Goal: Task Accomplishment & Management: Use online tool/utility

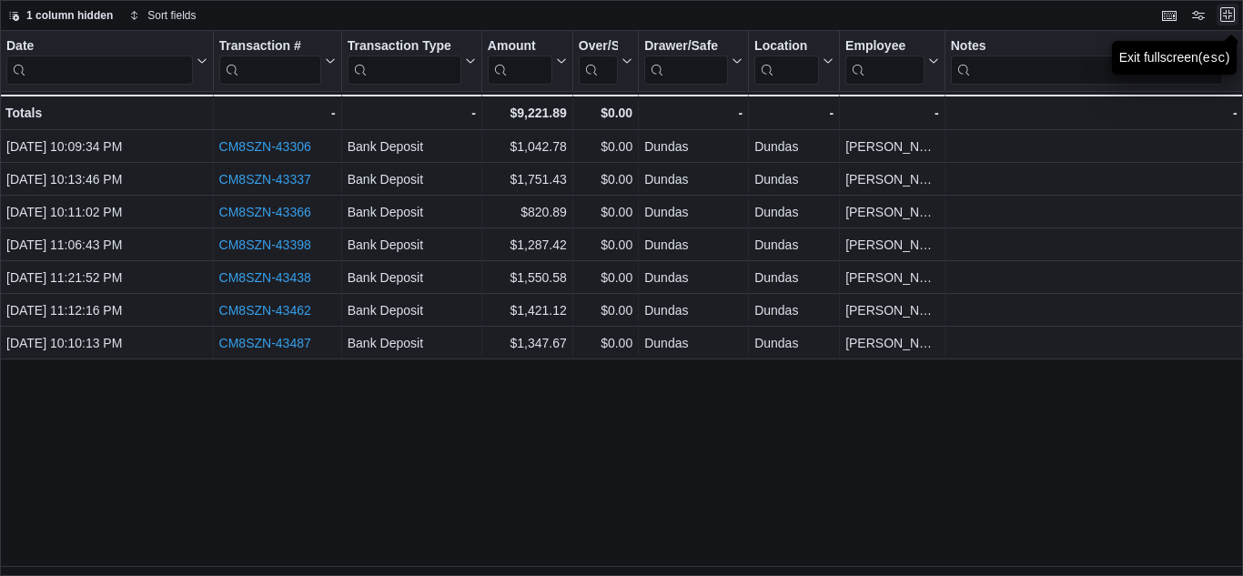
click at [1231, 5] on button "Exit fullscreen" at bounding box center [1227, 15] width 22 height 22
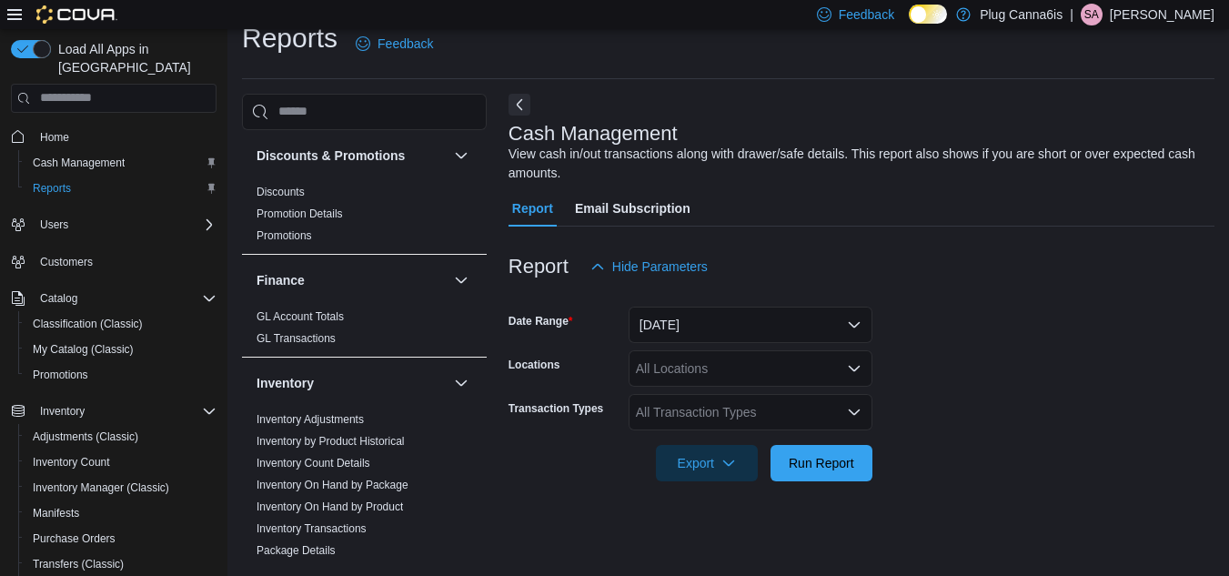
scroll to position [455, 0]
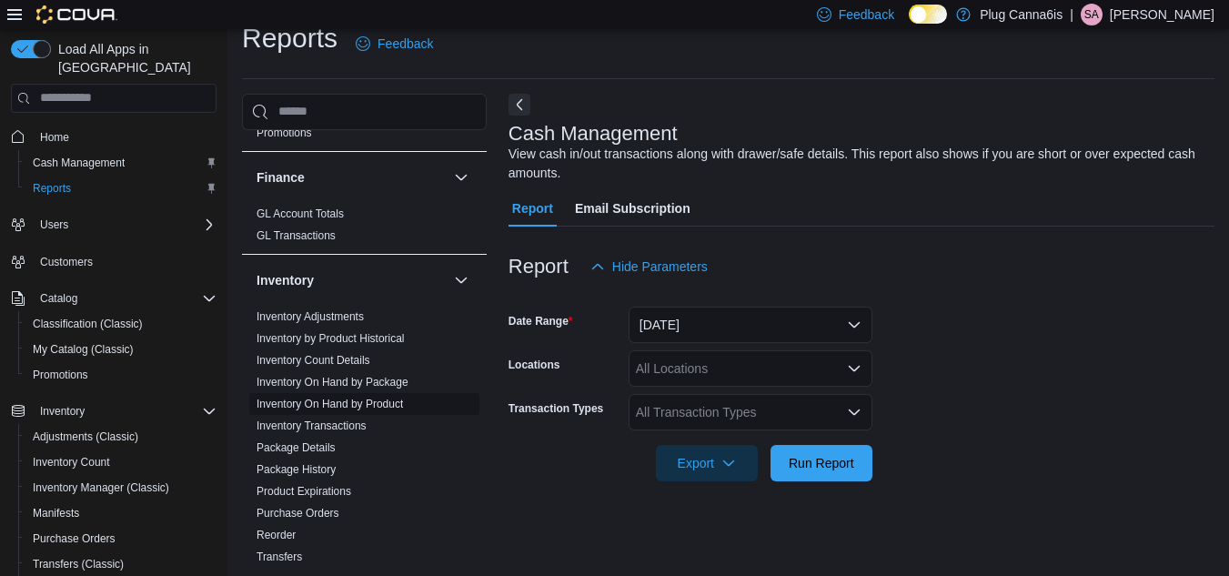
click at [392, 409] on link "Inventory On Hand by Product" at bounding box center [330, 404] width 146 height 13
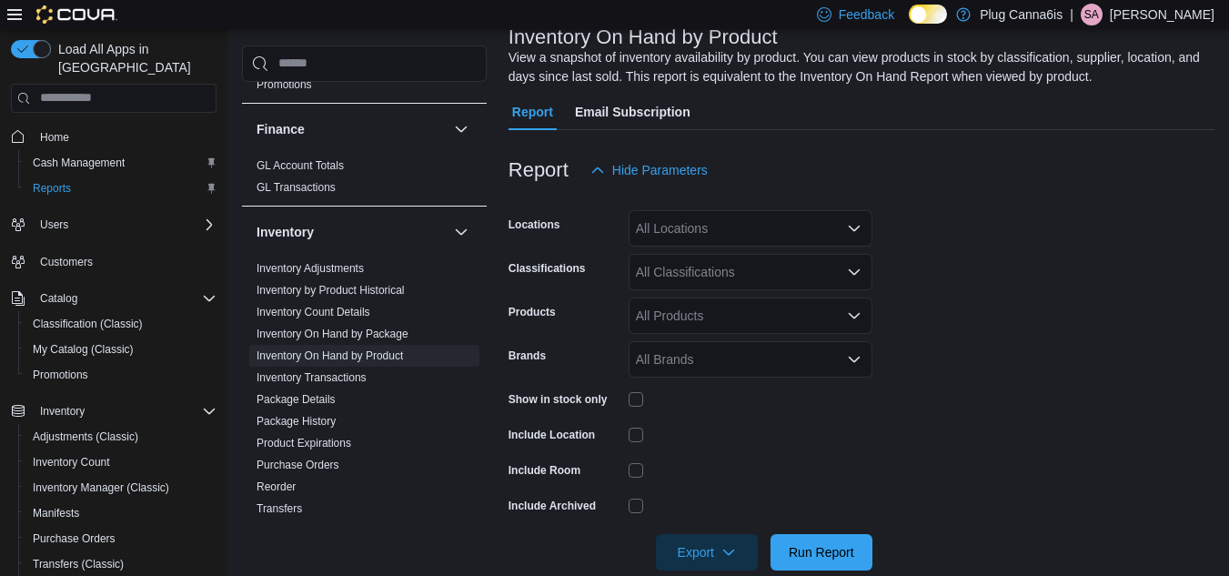
scroll to position [151, 0]
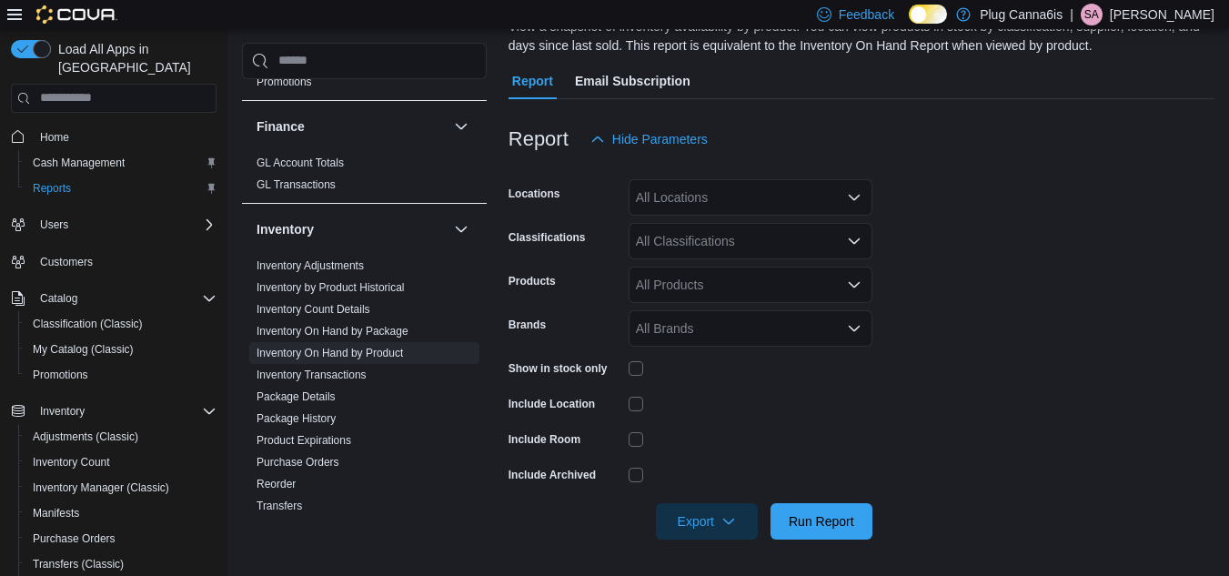
click at [698, 204] on div "All Locations" at bounding box center [751, 197] width 244 height 36
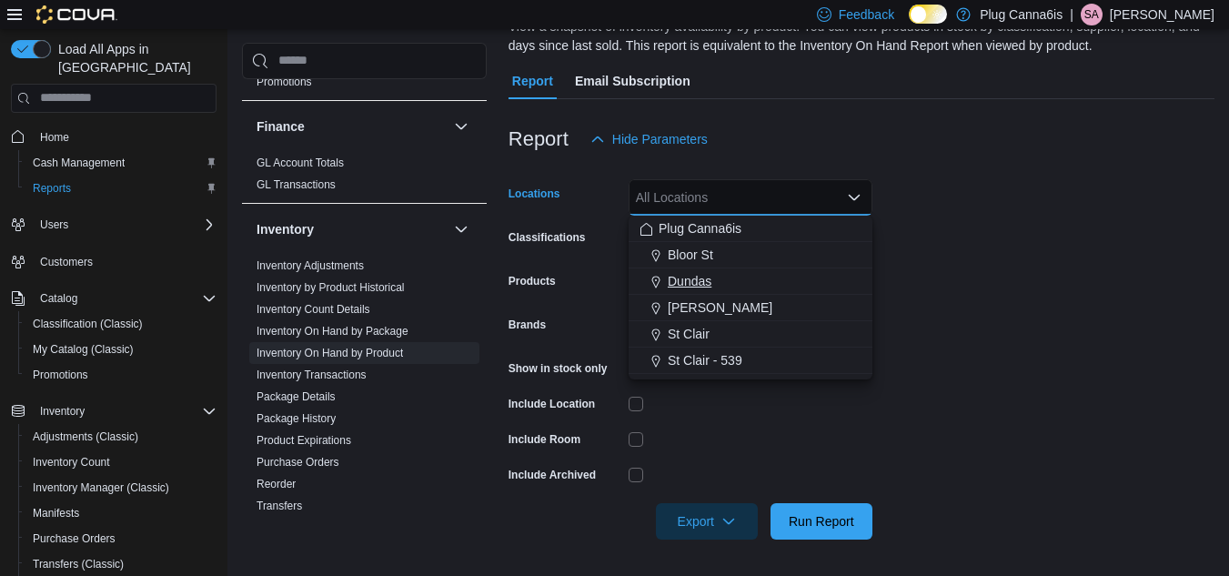
click at [740, 280] on div "Dundas" at bounding box center [750, 281] width 222 height 18
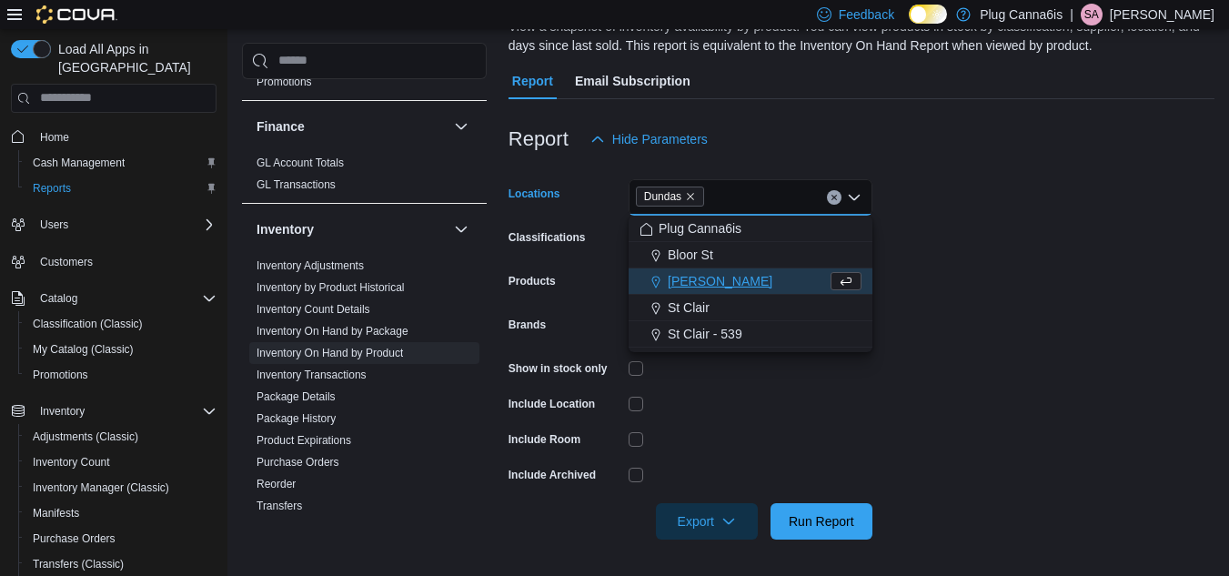
drag, startPoint x: 998, startPoint y: 309, endPoint x: 792, endPoint y: 370, distance: 214.4
click at [995, 311] on form "Locations Dundas Combo box. Selected. [GEOGRAPHIC_DATA]. Press Backspace to del…" at bounding box center [861, 348] width 706 height 382
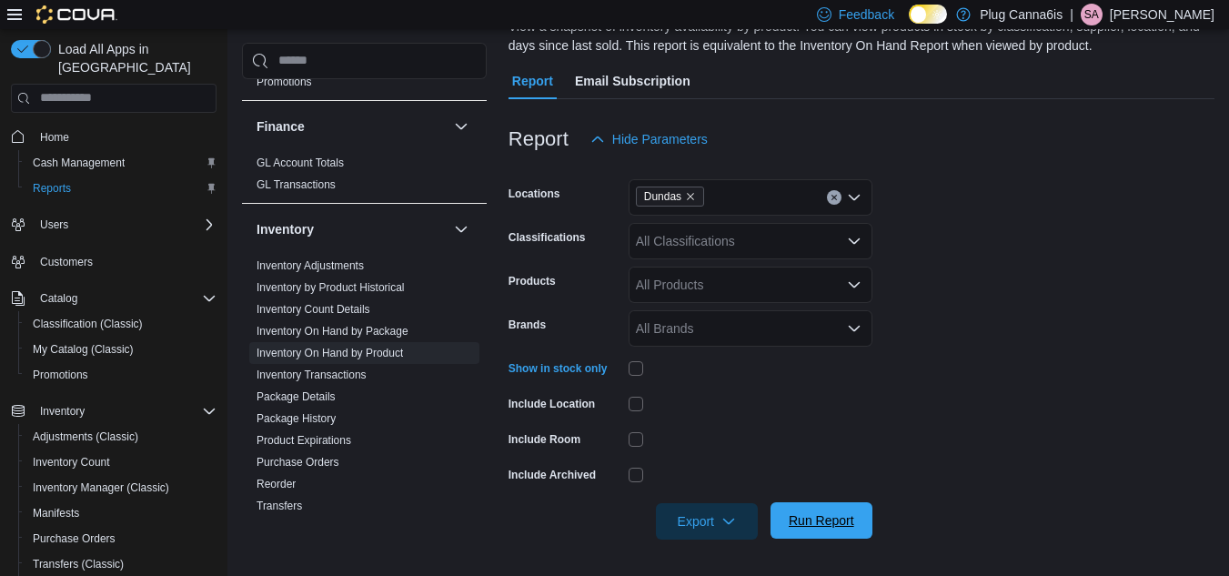
click at [796, 529] on span "Run Report" at bounding box center [821, 520] width 80 height 36
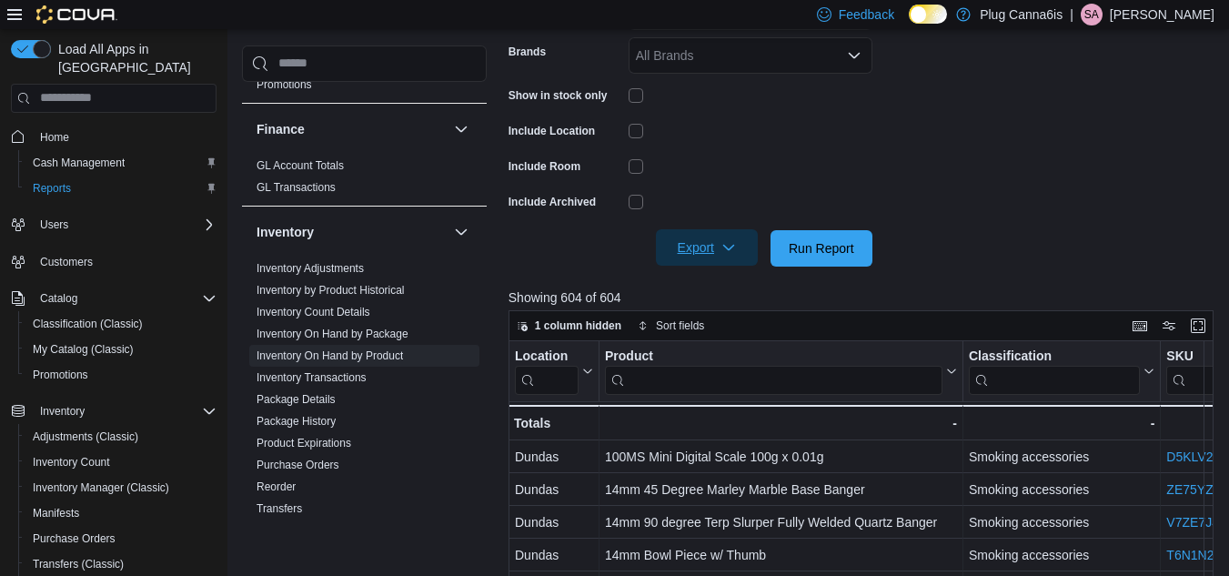
click at [727, 242] on icon "button" at bounding box center [728, 247] width 15 height 15
click at [1200, 326] on button "Enter fullscreen" at bounding box center [1198, 326] width 22 height 22
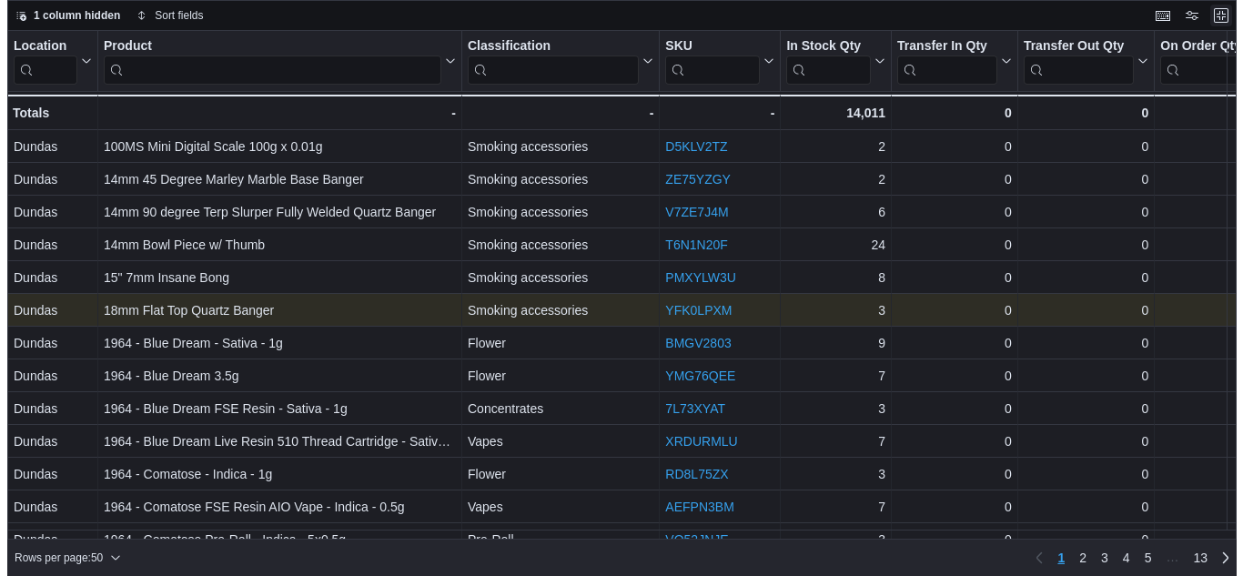
scroll to position [0, 0]
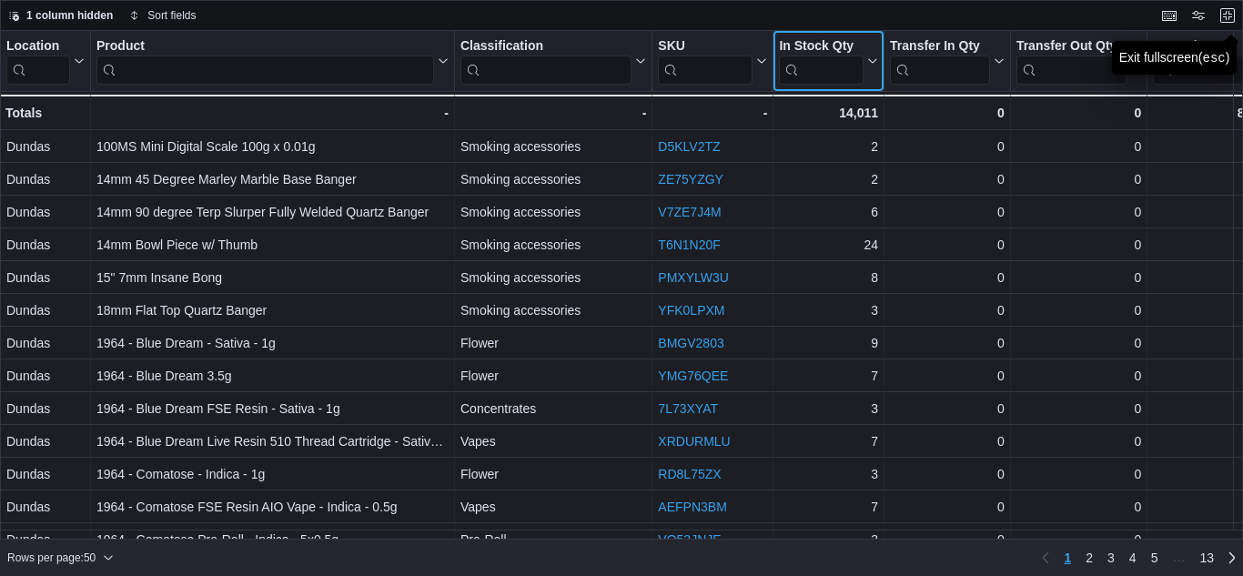
click at [870, 59] on icon at bounding box center [870, 60] width 15 height 11
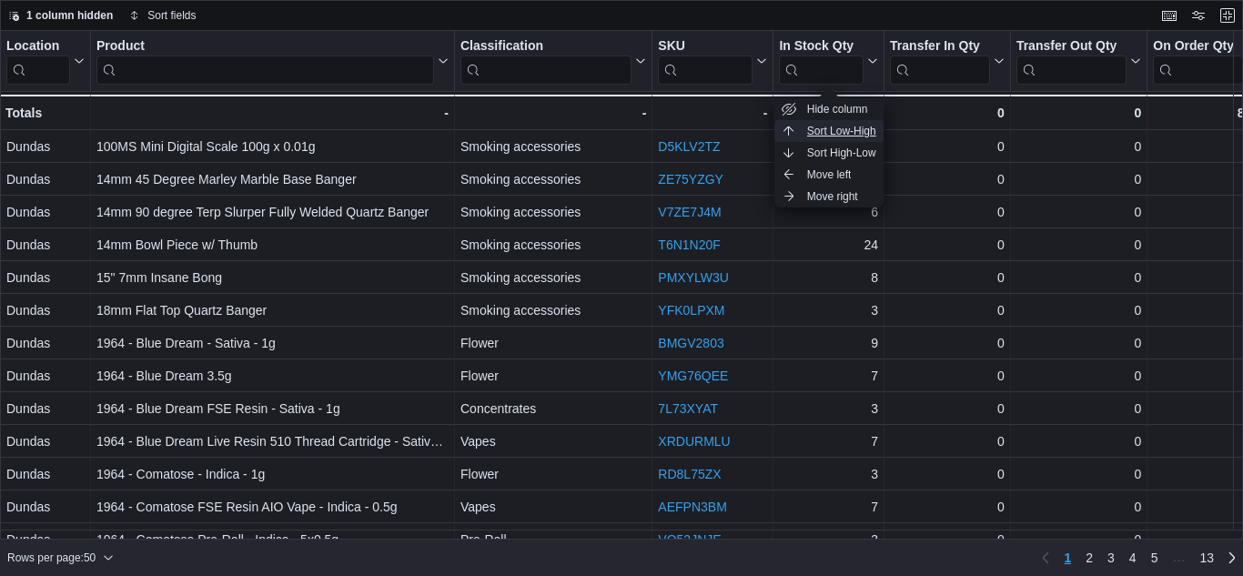
click at [859, 129] on span "Sort Low-High" at bounding box center [841, 131] width 69 height 15
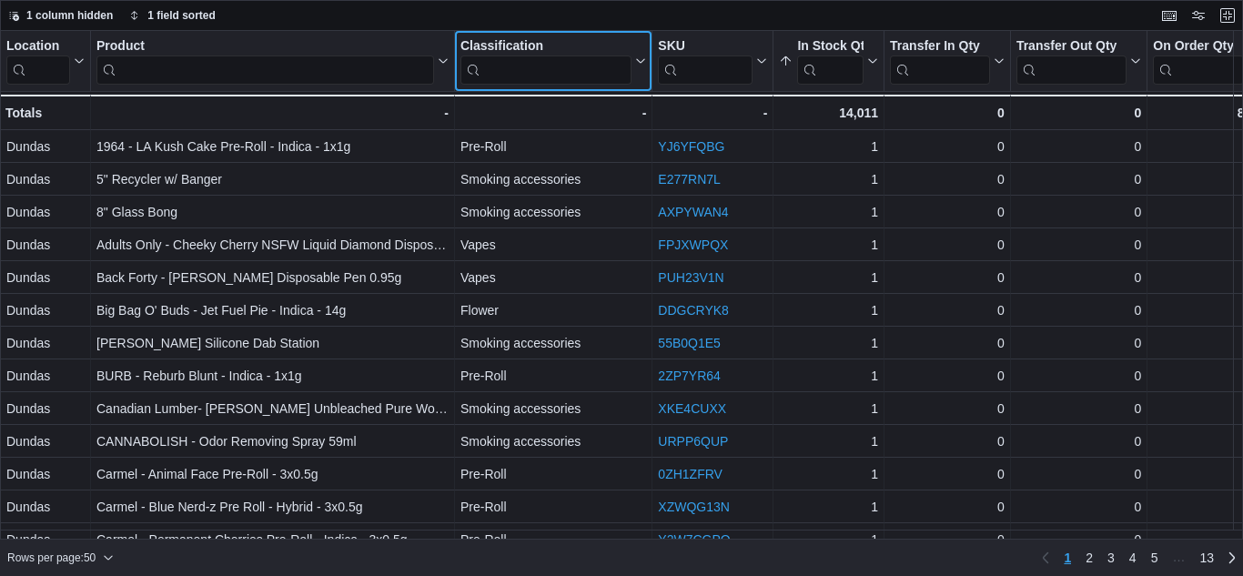
click at [637, 72] on button "Classification" at bounding box center [553, 61] width 186 height 46
click at [595, 48] on div "Classification" at bounding box center [545, 46] width 171 height 17
click at [585, 76] on input "search" at bounding box center [545, 69] width 171 height 29
type input "********"
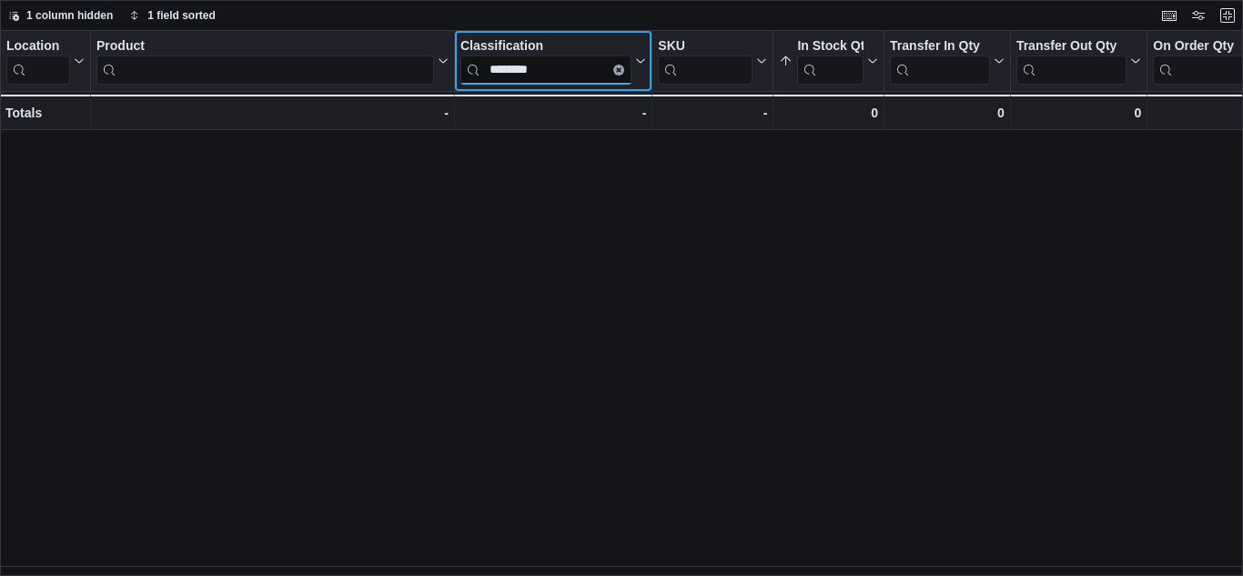
click at [599, 71] on input "********" at bounding box center [545, 69] width 171 height 29
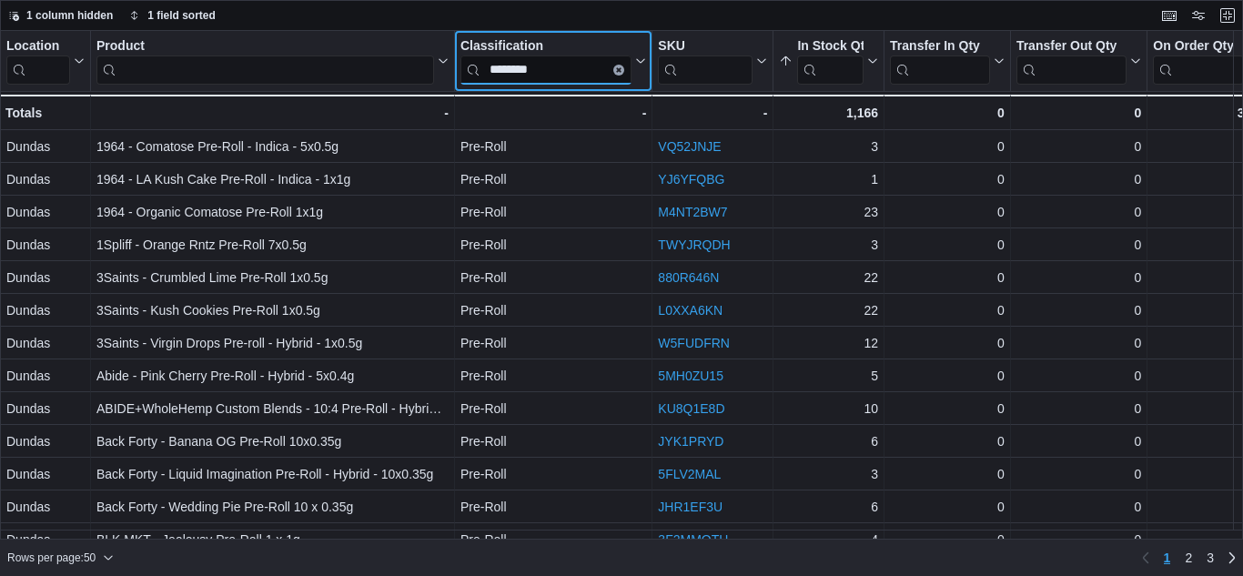
type input "********"
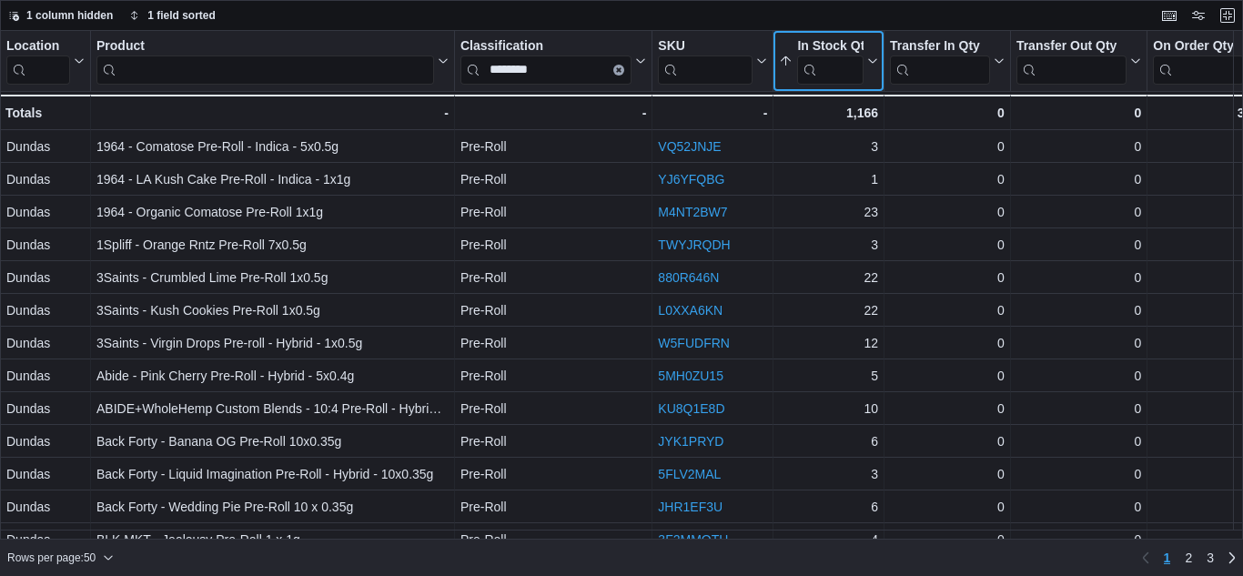
click at [875, 65] on icon at bounding box center [870, 60] width 15 height 11
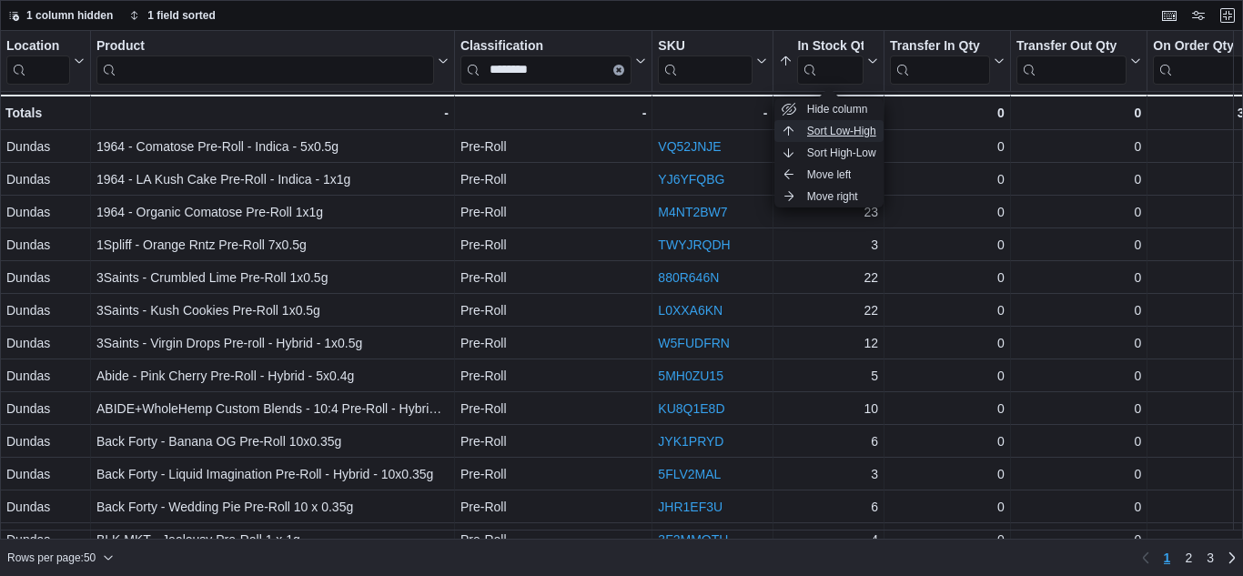
click at [852, 136] on span "Sort Low-High" at bounding box center [841, 131] width 69 height 15
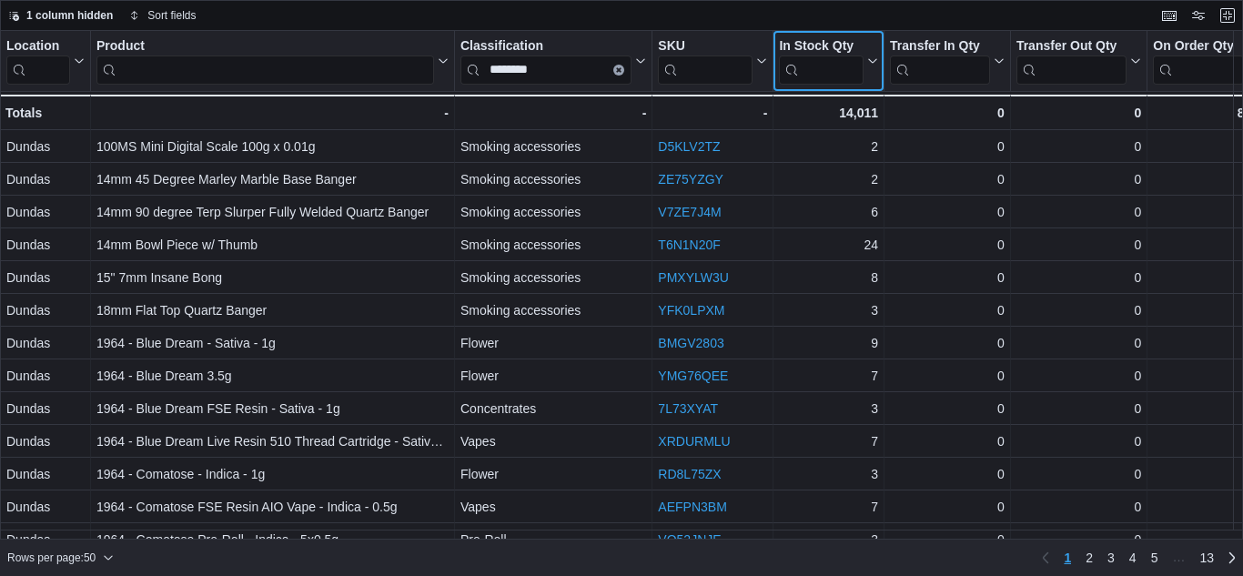
click at [872, 56] on icon at bounding box center [870, 60] width 15 height 11
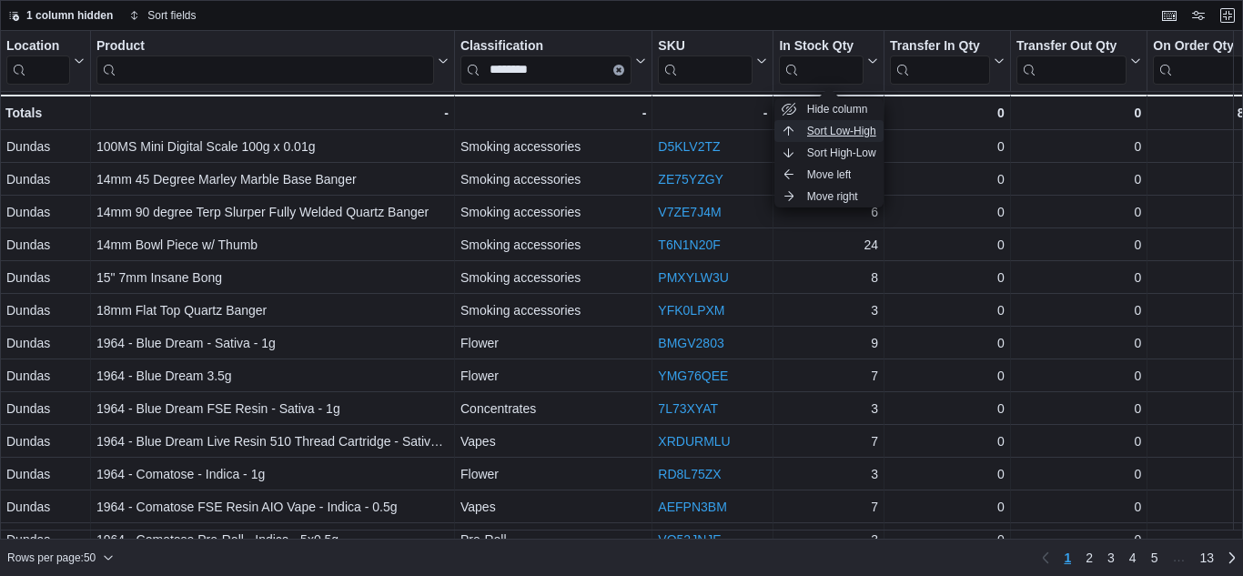
click at [861, 129] on span "Sort Low-High" at bounding box center [841, 131] width 69 height 15
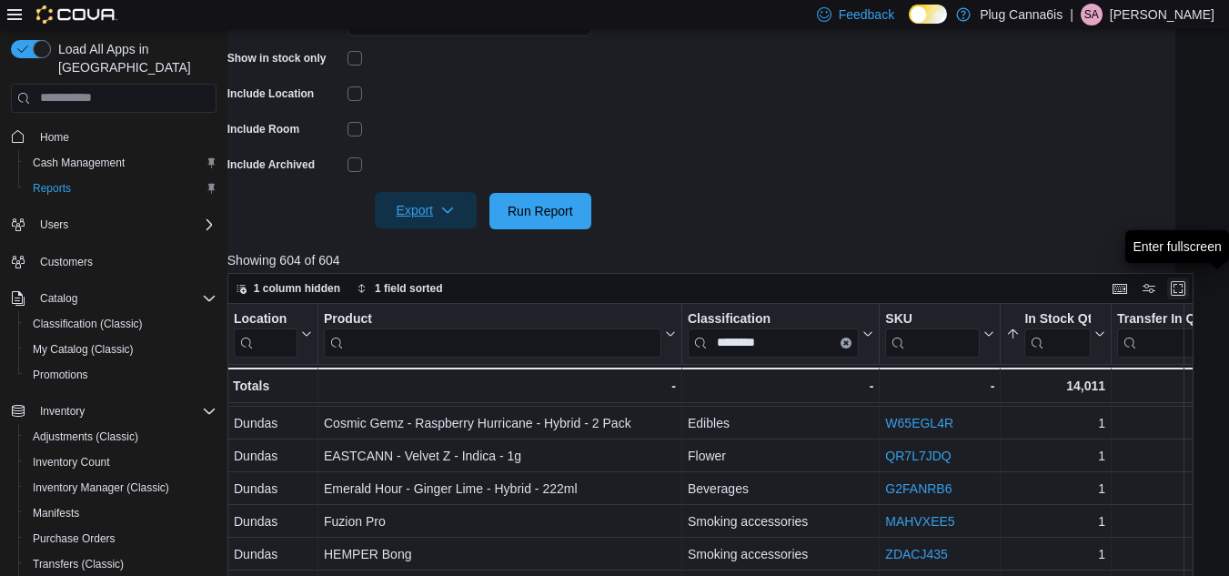
scroll to position [461, 281]
click at [446, 214] on icon "button" at bounding box center [447, 210] width 15 height 15
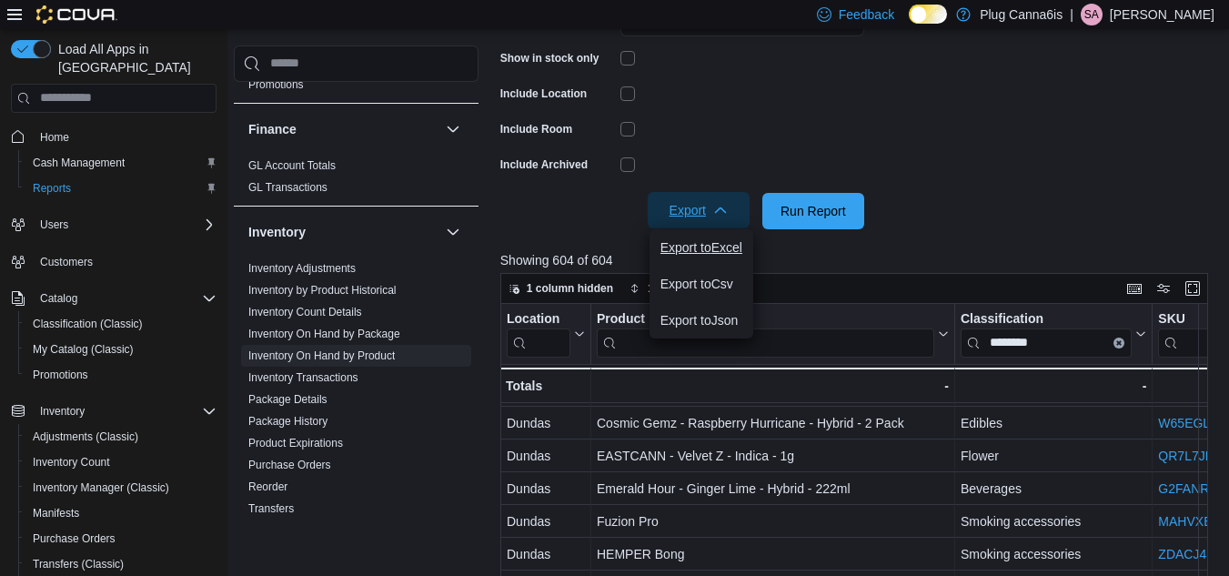
scroll to position [461, 14]
click at [721, 245] on span "Export to Excel" at bounding box center [703, 247] width 82 height 15
